Goal: Task Accomplishment & Management: Use online tool/utility

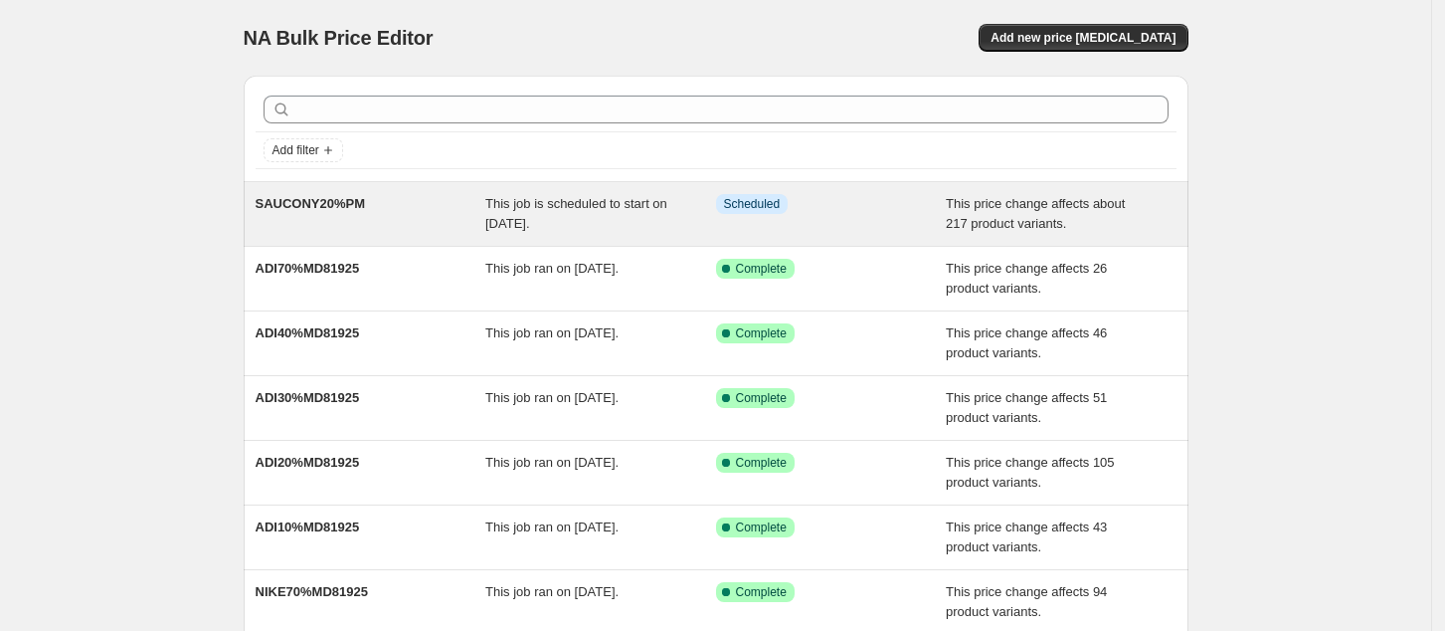
click at [823, 217] on div "Info Scheduled" at bounding box center [831, 214] width 231 height 40
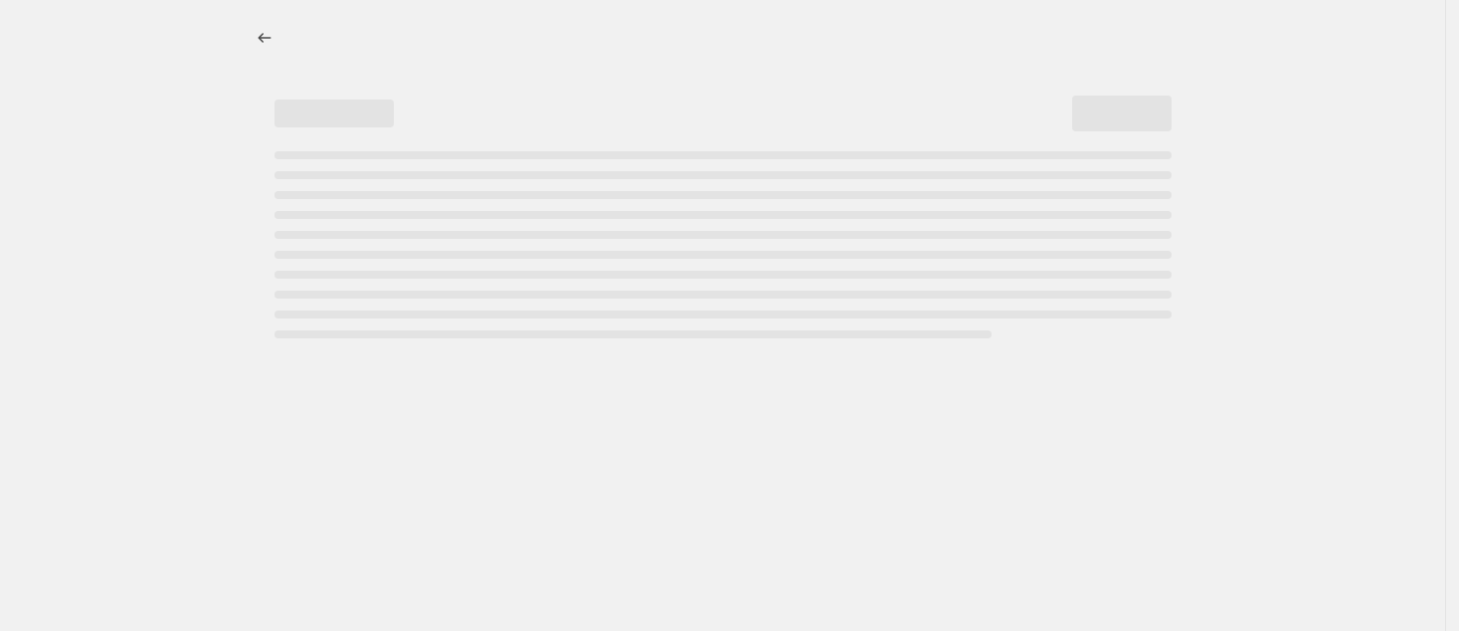
select select "pcap"
select select "no_change"
select select "tag"
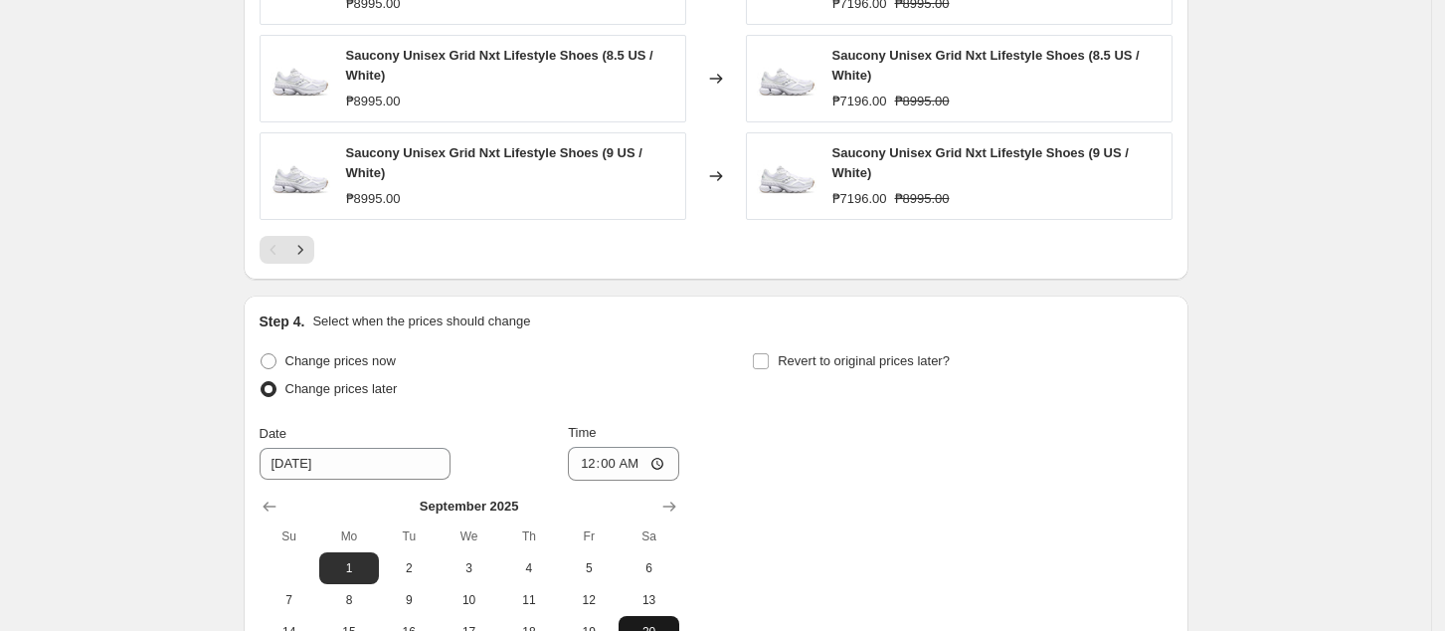
scroll to position [2101, 0]
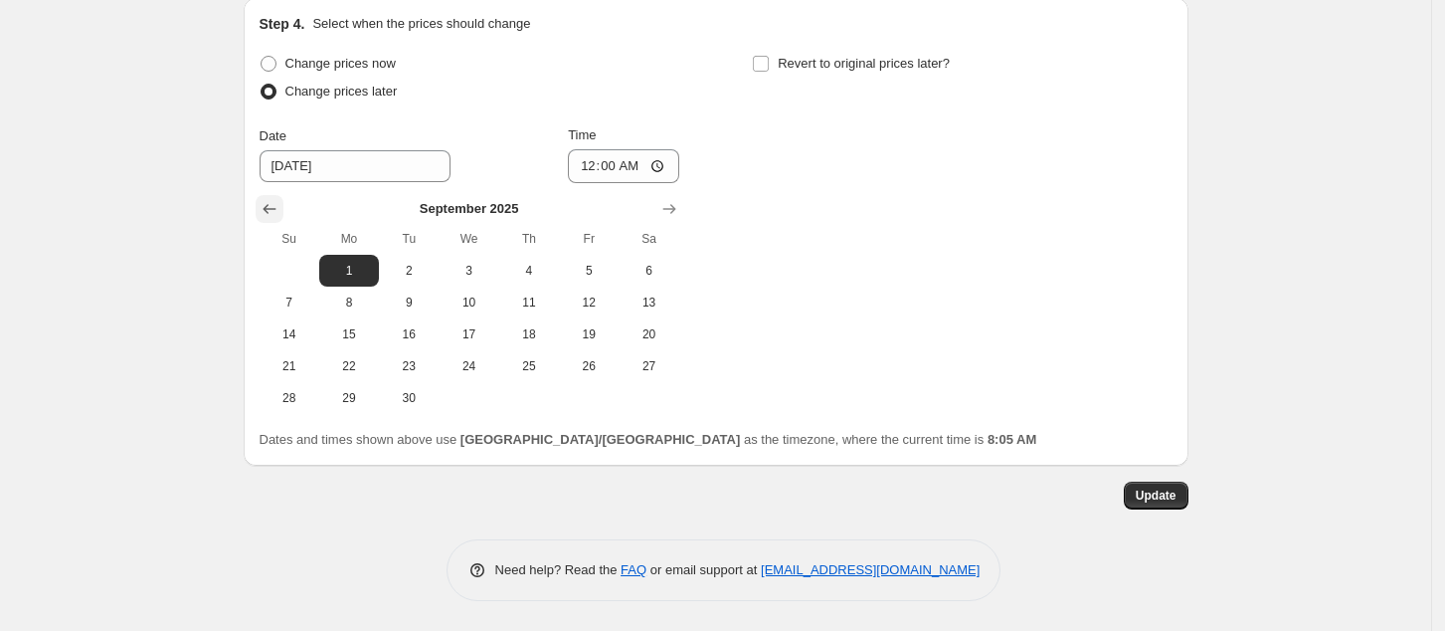
click at [276, 209] on icon "Show previous month, August 2025" at bounding box center [269, 210] width 13 height 10
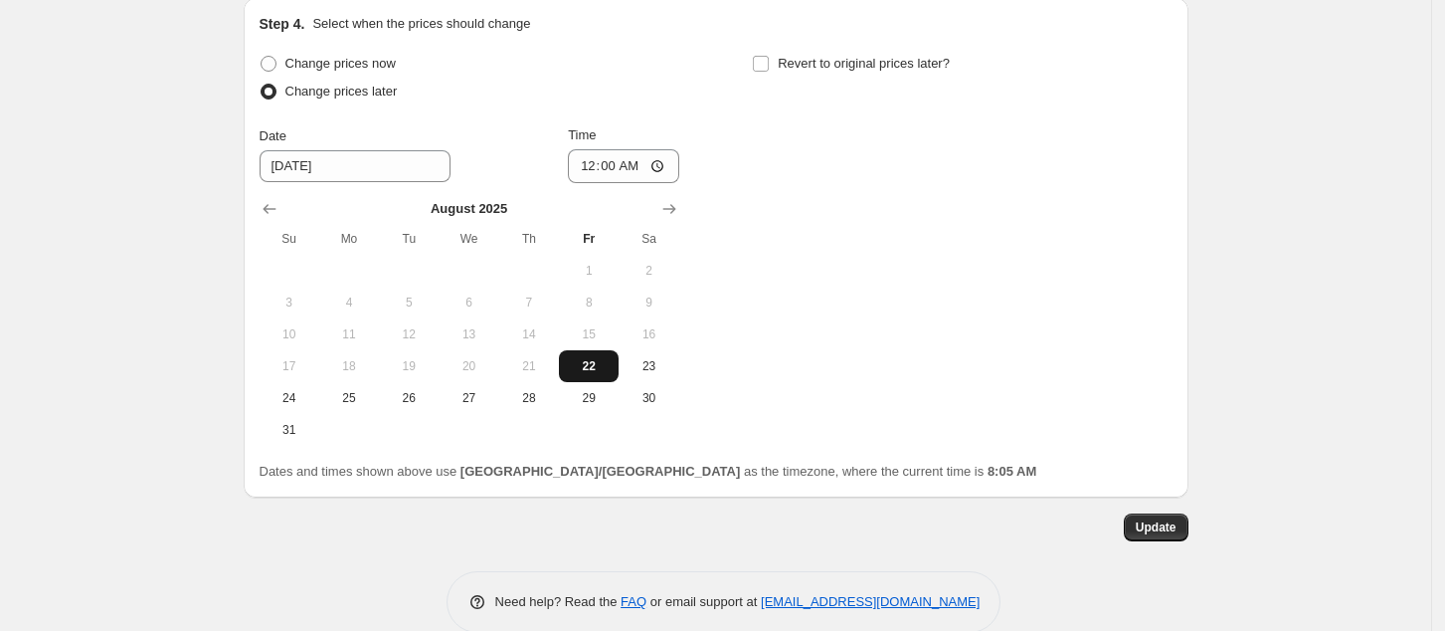
click at [605, 364] on span "22" at bounding box center [589, 366] width 44 height 16
type input "8/22/2025"
click at [595, 173] on input "00:00" at bounding box center [623, 166] width 111 height 34
type input "08:06"
click at [1143, 534] on span "Update" at bounding box center [1156, 527] width 41 height 16
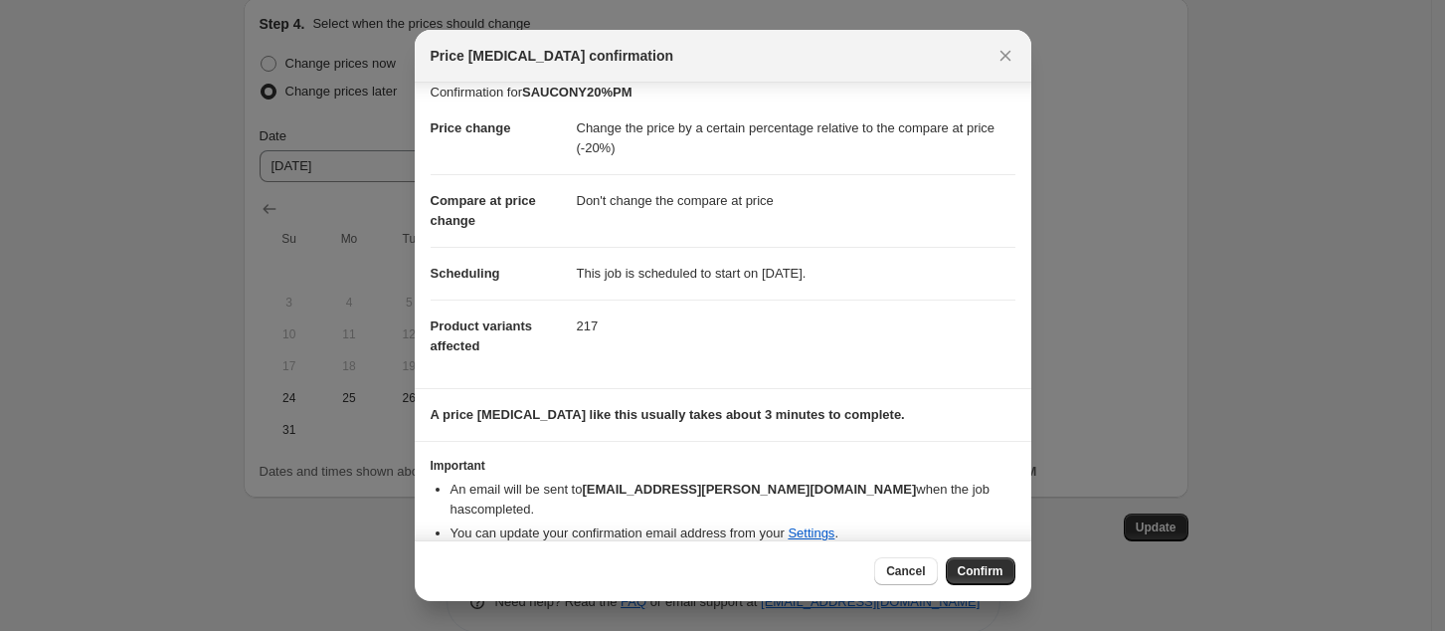
scroll to position [18, 0]
click at [978, 561] on button "Confirm" at bounding box center [981, 571] width 70 height 28
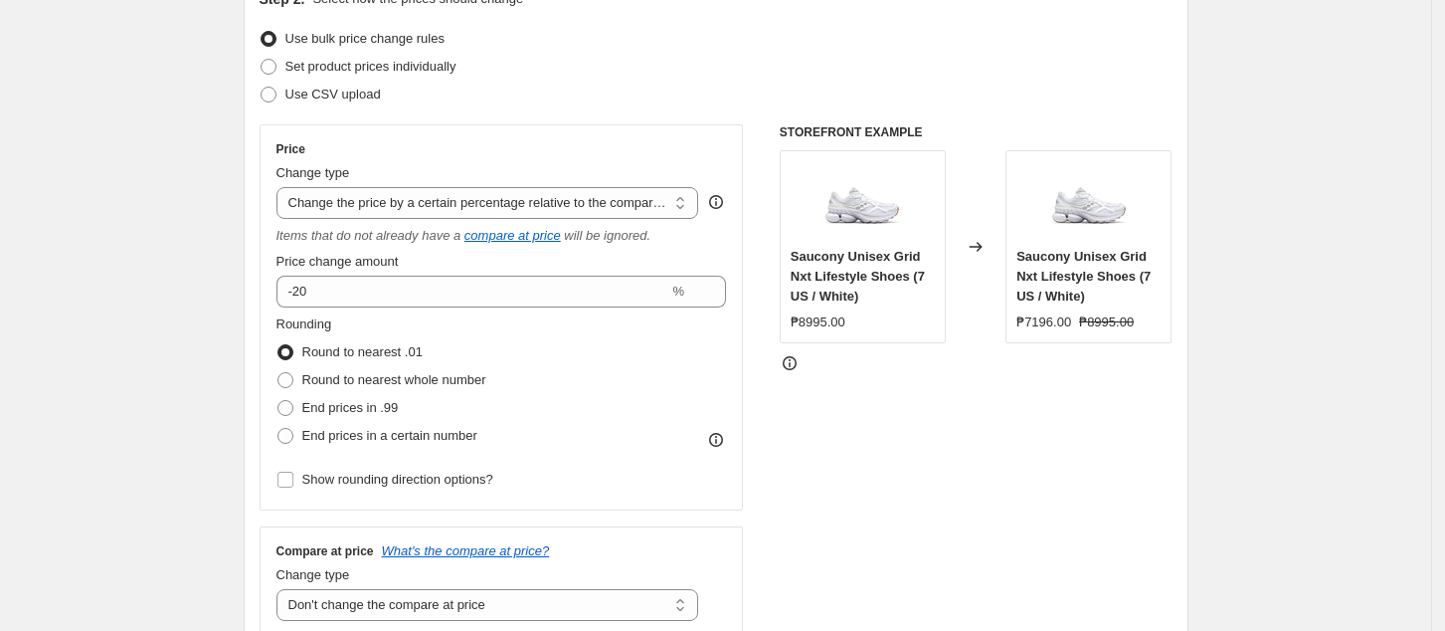
scroll to position [0, 0]
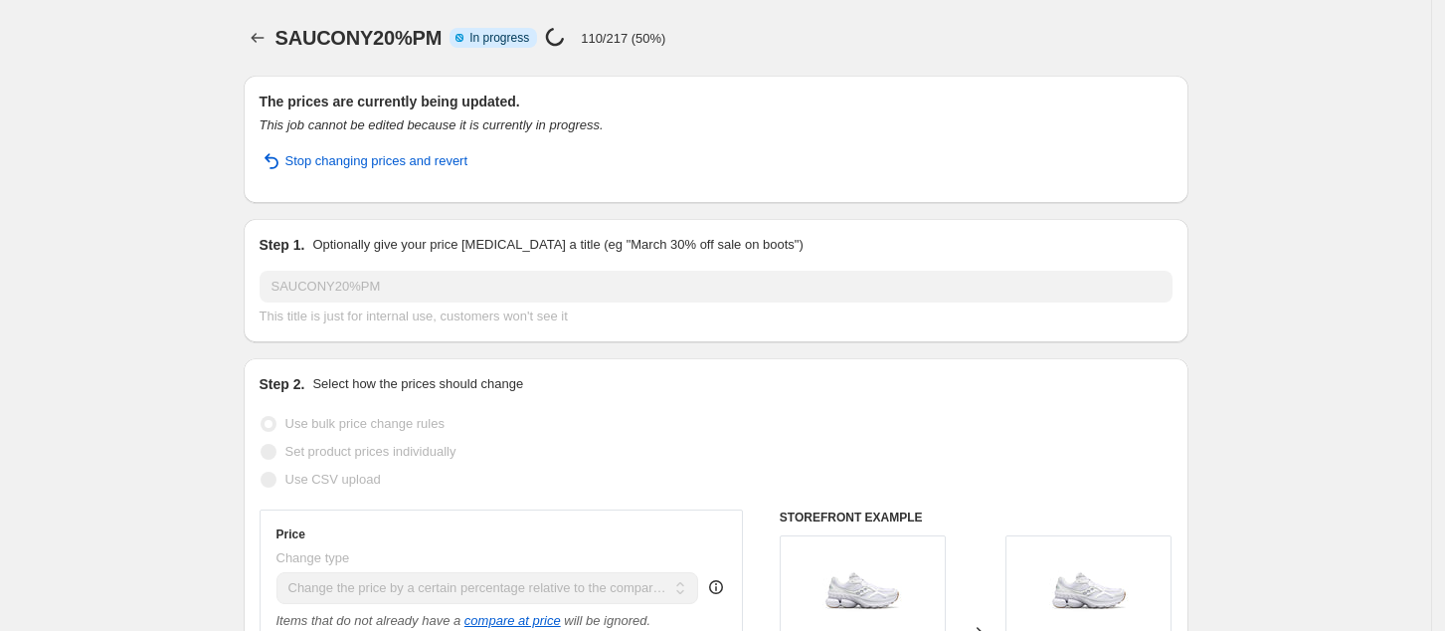
select select "pcap"
select select "no_change"
select select "tag"
